Goal: Find specific page/section: Find specific page/section

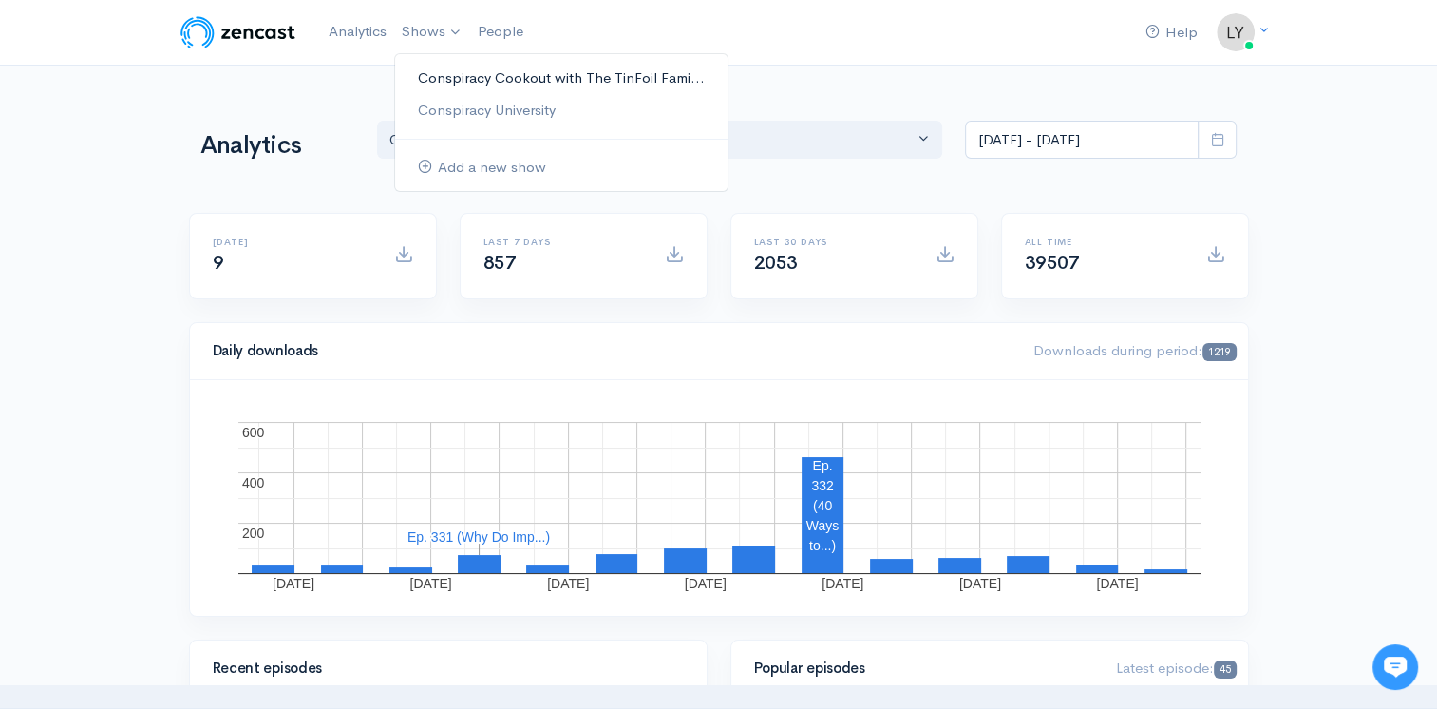
click at [433, 73] on link "Conspiracy Cookout with The TinFoil Fami..." at bounding box center [561, 78] width 333 height 33
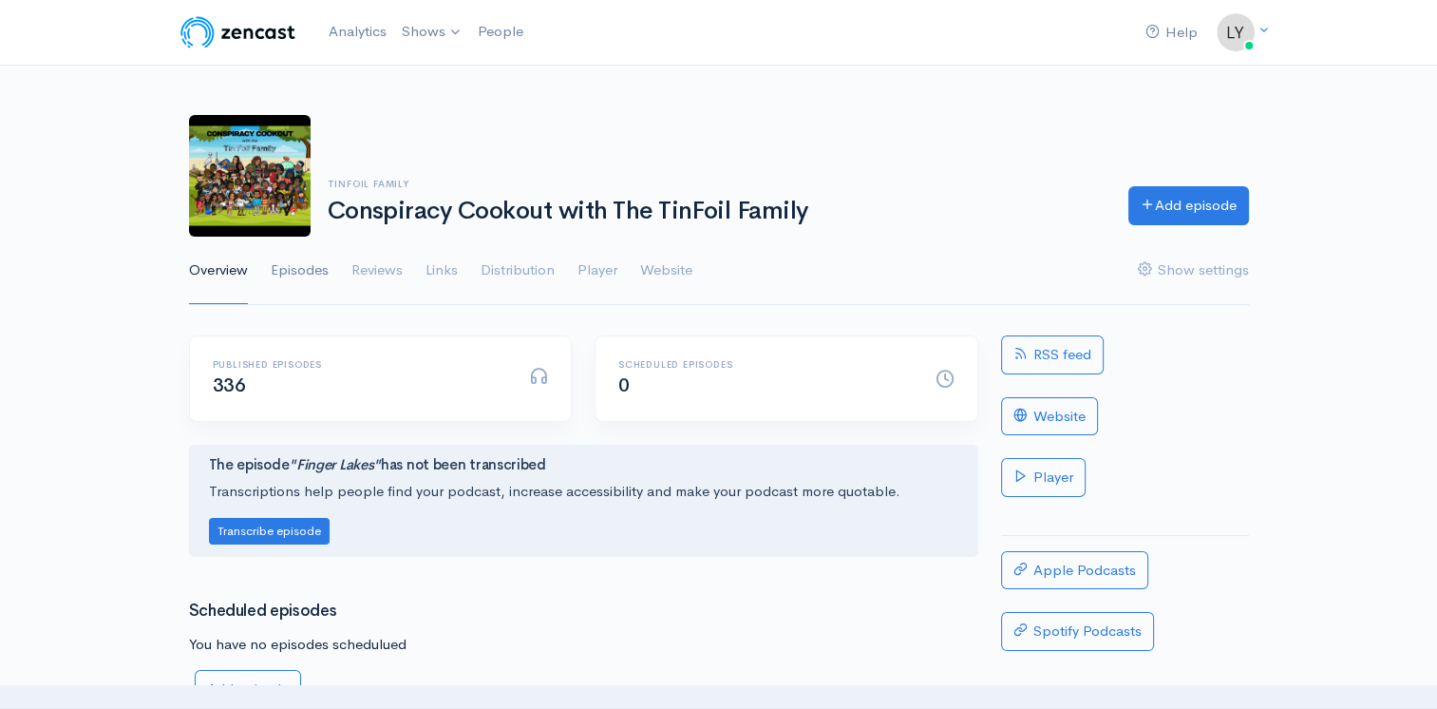
click at [312, 262] on link "Episodes" at bounding box center [300, 271] width 58 height 68
